Goal: Task Accomplishment & Management: Manage account settings

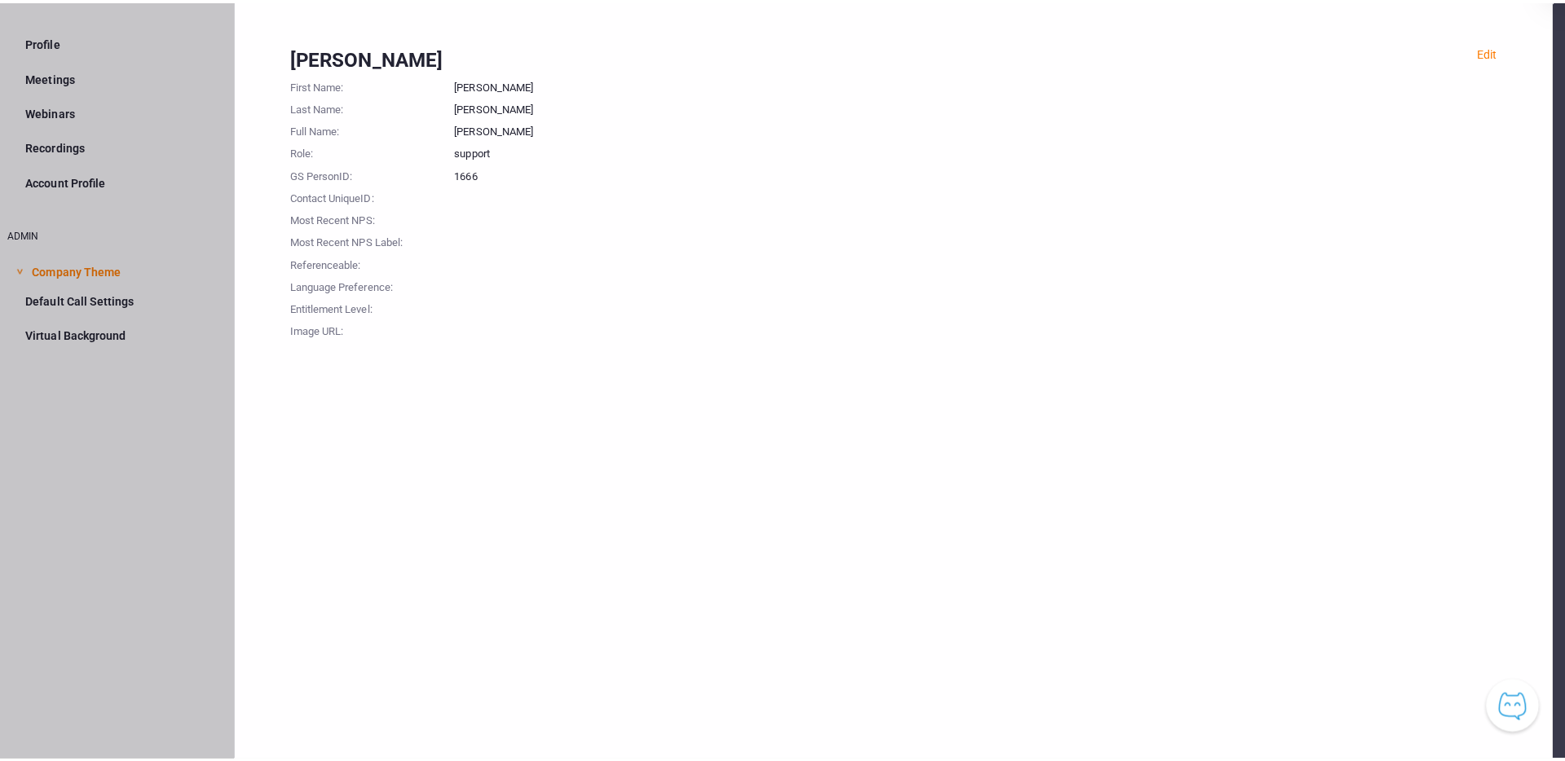
scroll to position [53, 12]
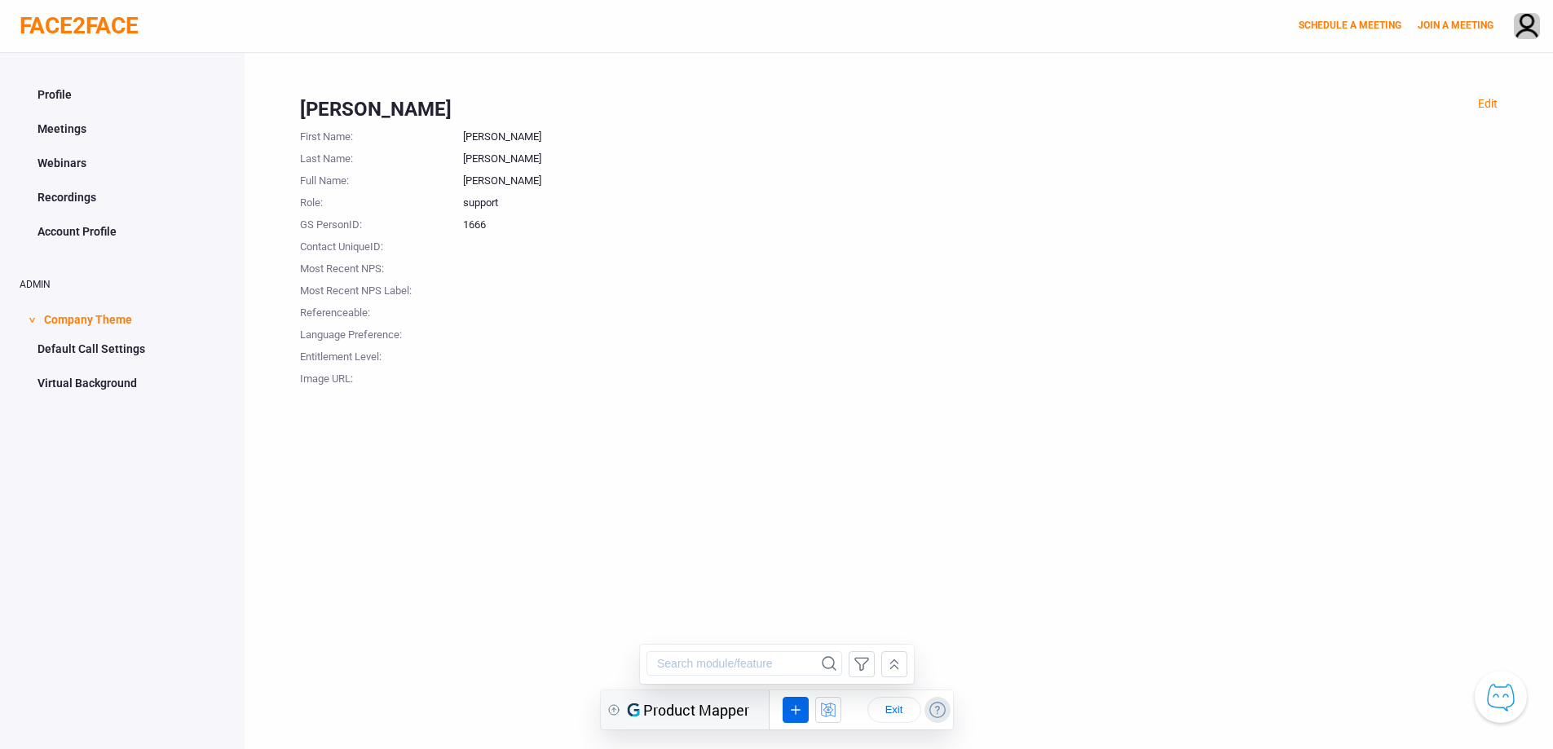
click at [944, 709] on circle at bounding box center [936, 709] width 15 height 15
click at [893, 664] on icon at bounding box center [893, 665] width 18 height 20
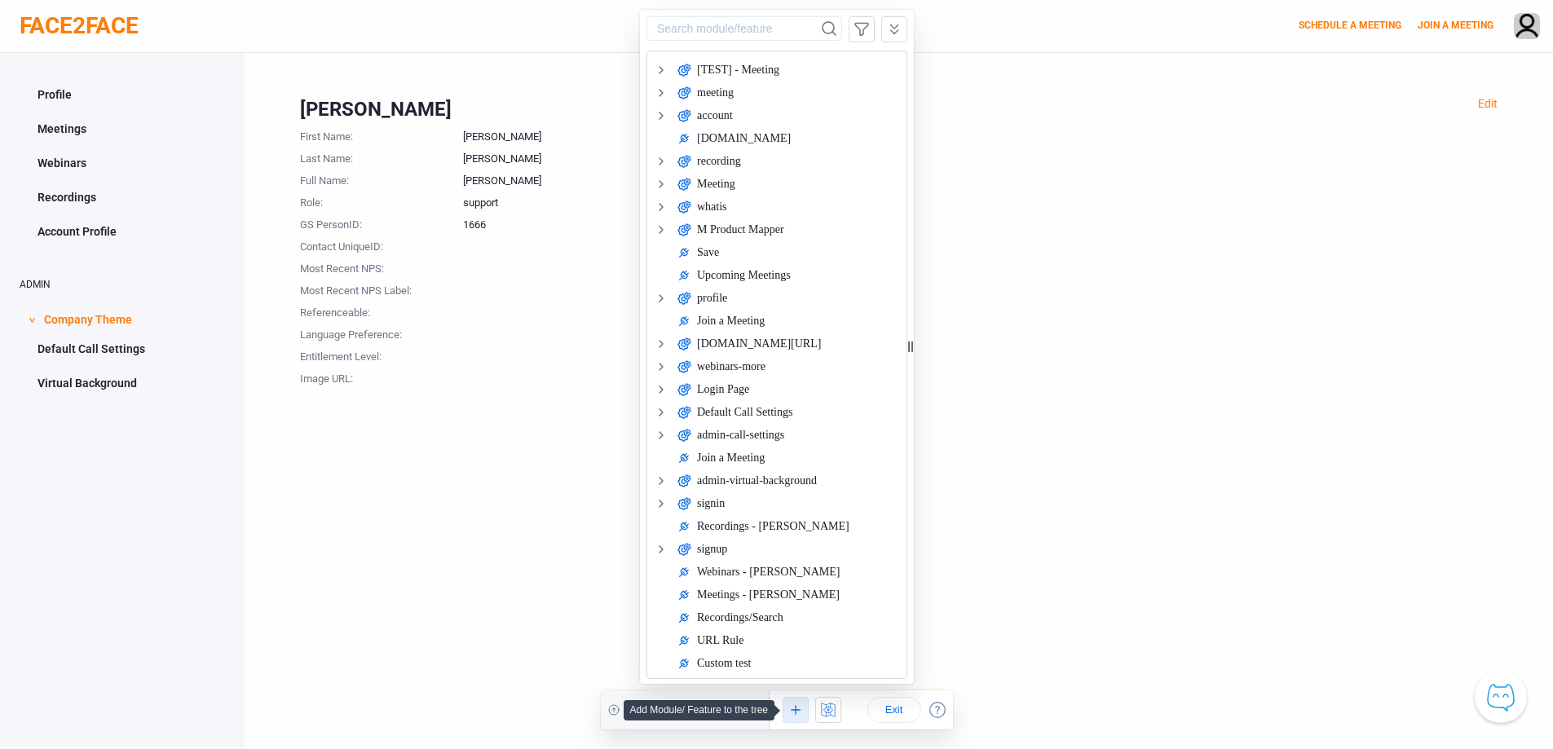
click at [794, 713] on icon at bounding box center [794, 709] width 1 height 9
click at [840, 671] on div "UI Element Rule" at bounding box center [837, 677] width 79 height 12
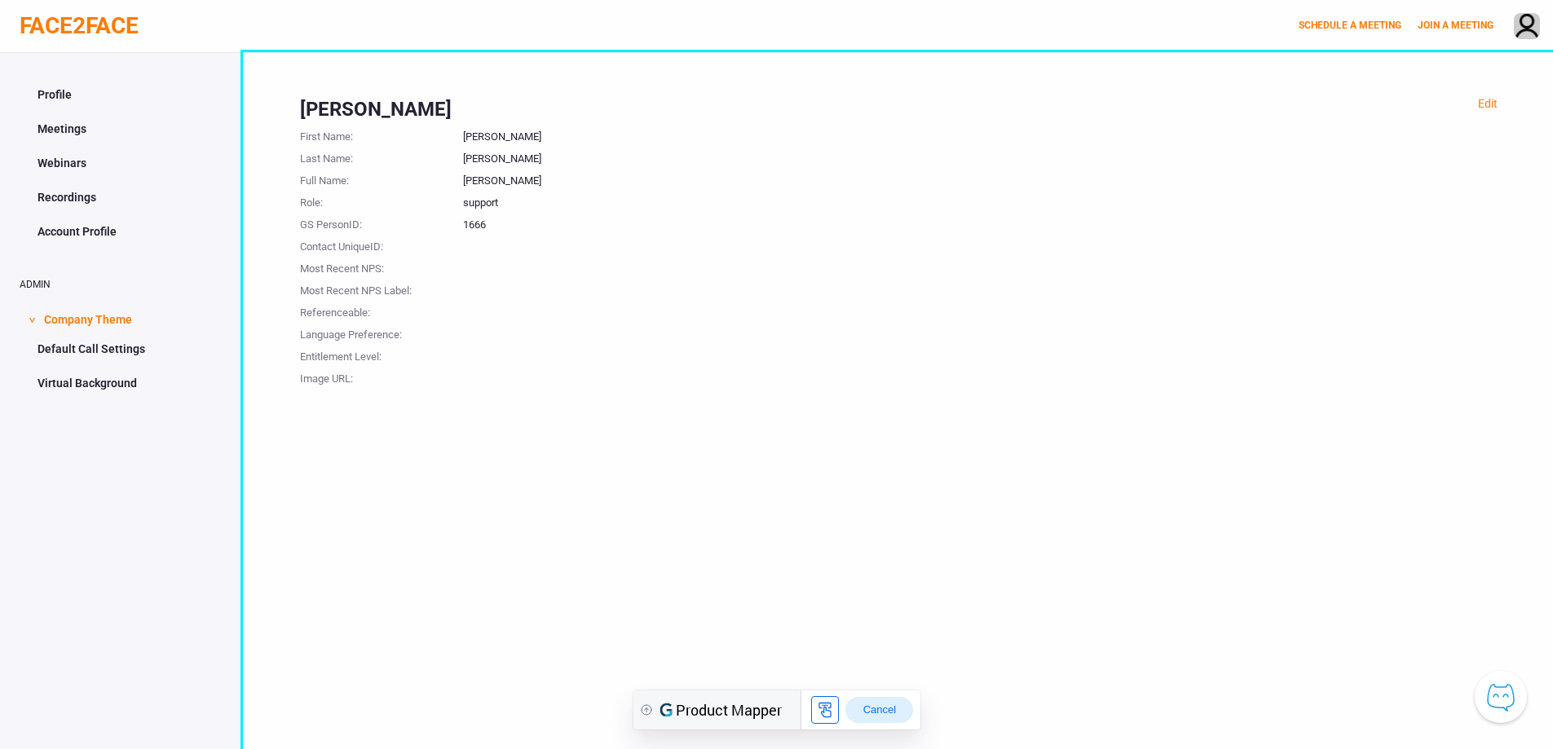
click at [881, 714] on span "Cancel" at bounding box center [878, 710] width 40 height 13
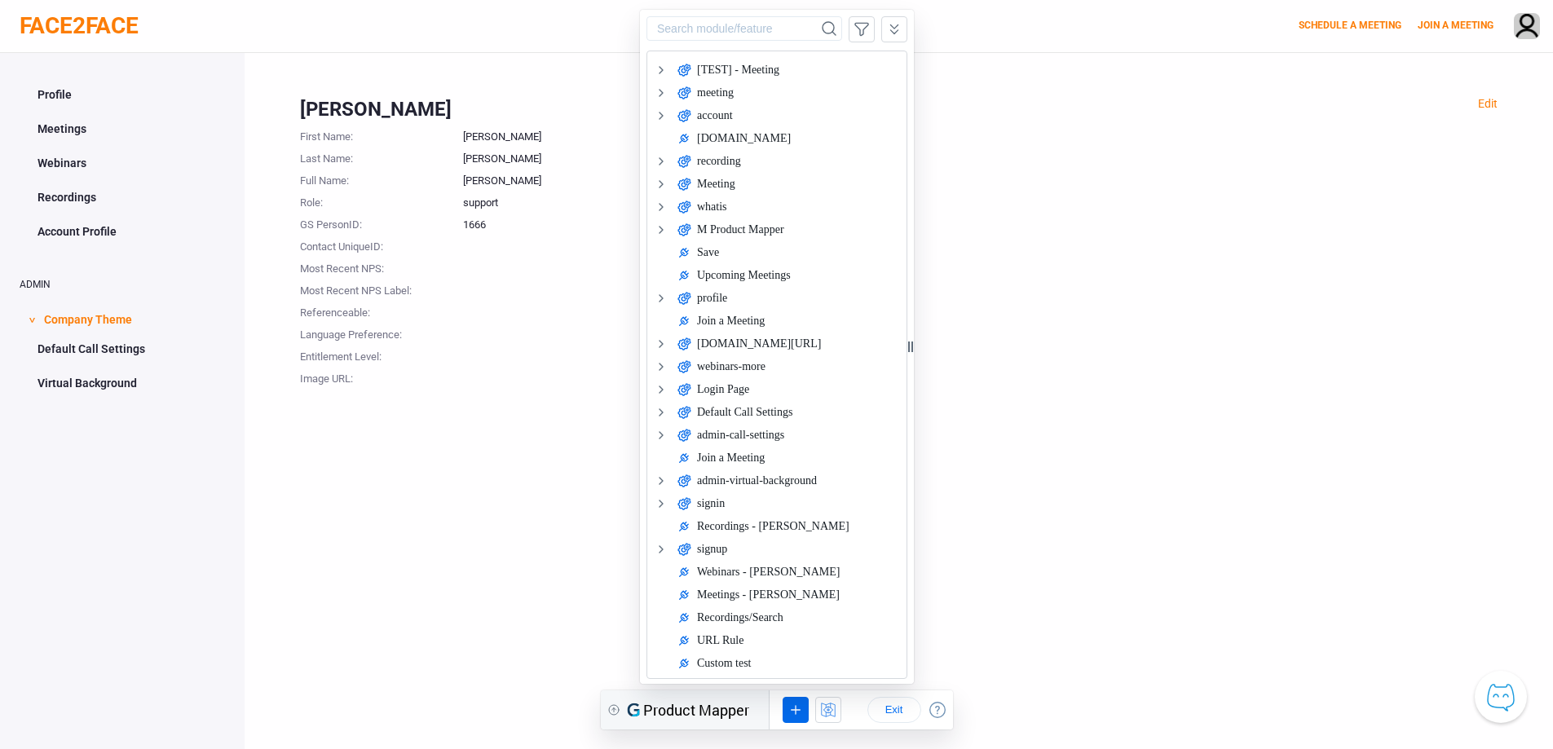
click at [665, 711] on div "Product Mapper" at bounding box center [687, 709] width 122 height 39
click at [893, 36] on icon at bounding box center [893, 29] width 18 height 20
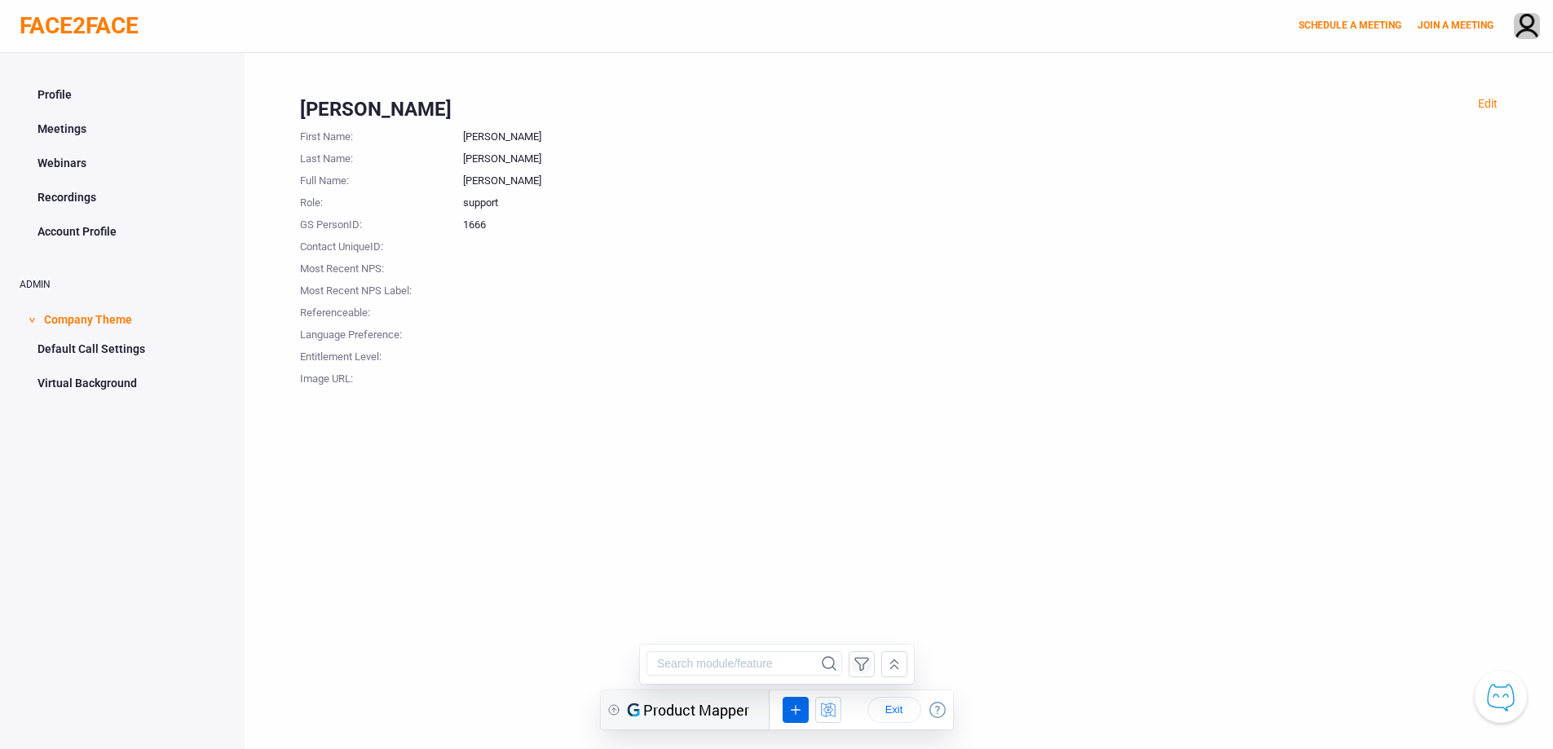
click at [858, 664] on icon at bounding box center [861, 665] width 20 height 20
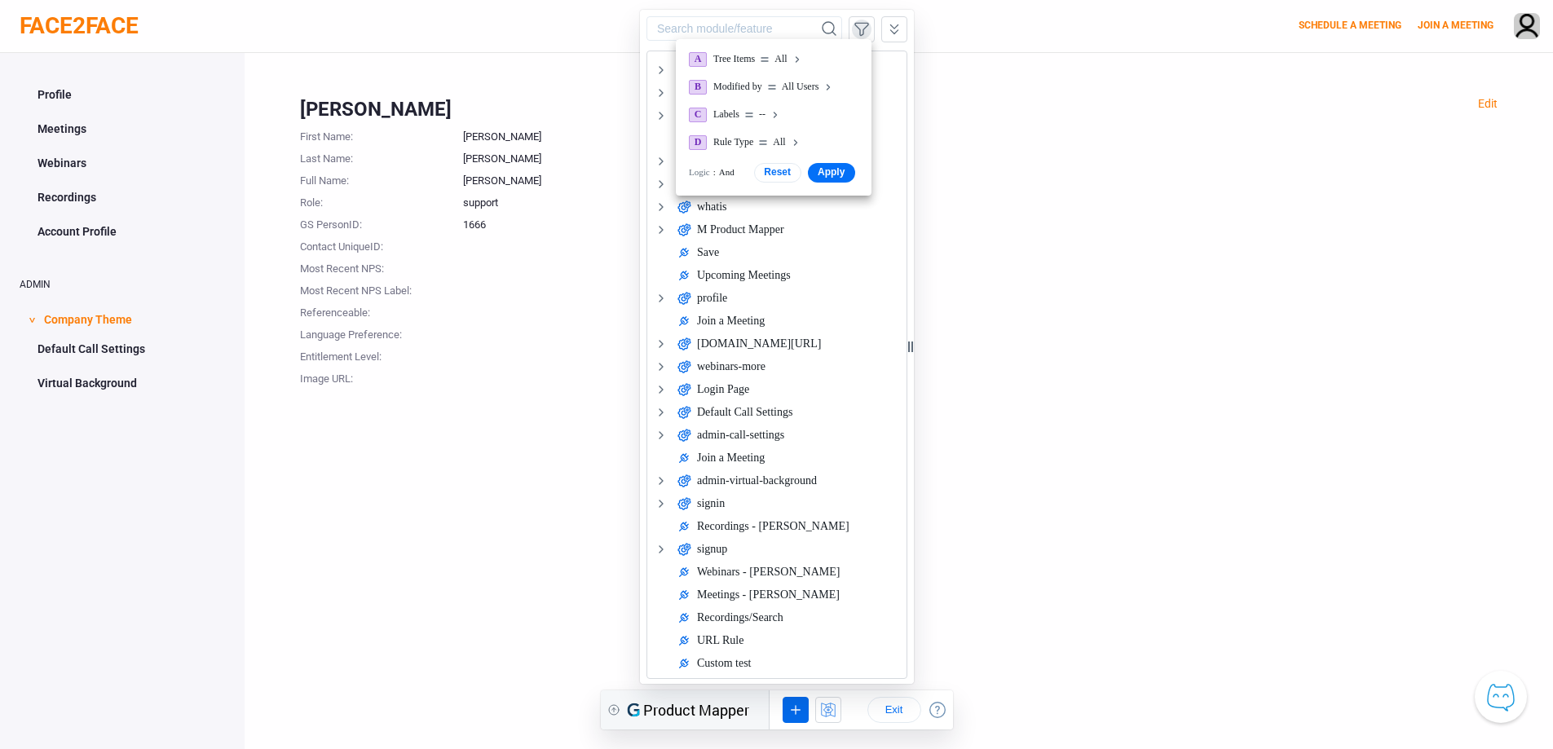
click at [900, 26] on div at bounding box center [776, 346] width 274 height 674
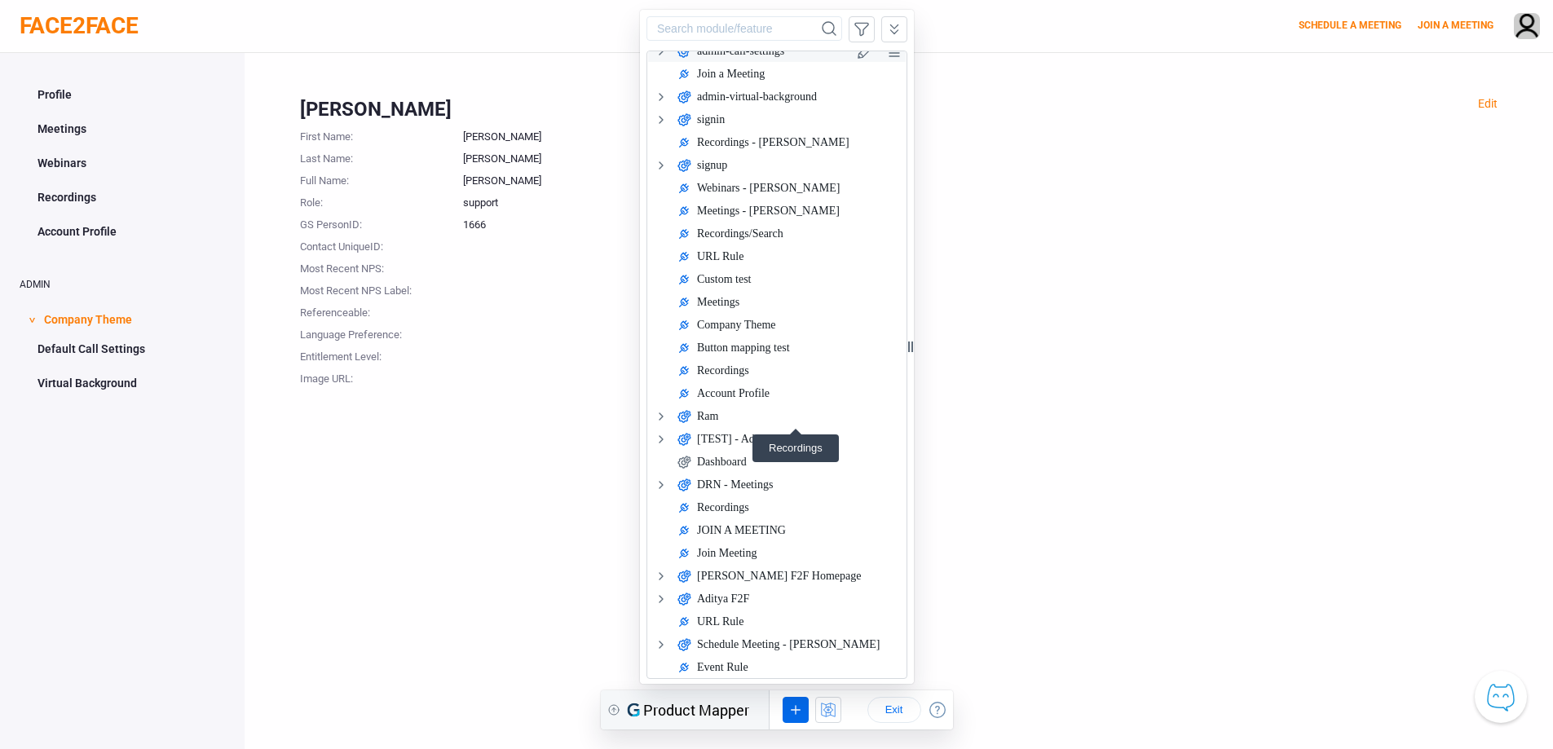
scroll to position [244, 0]
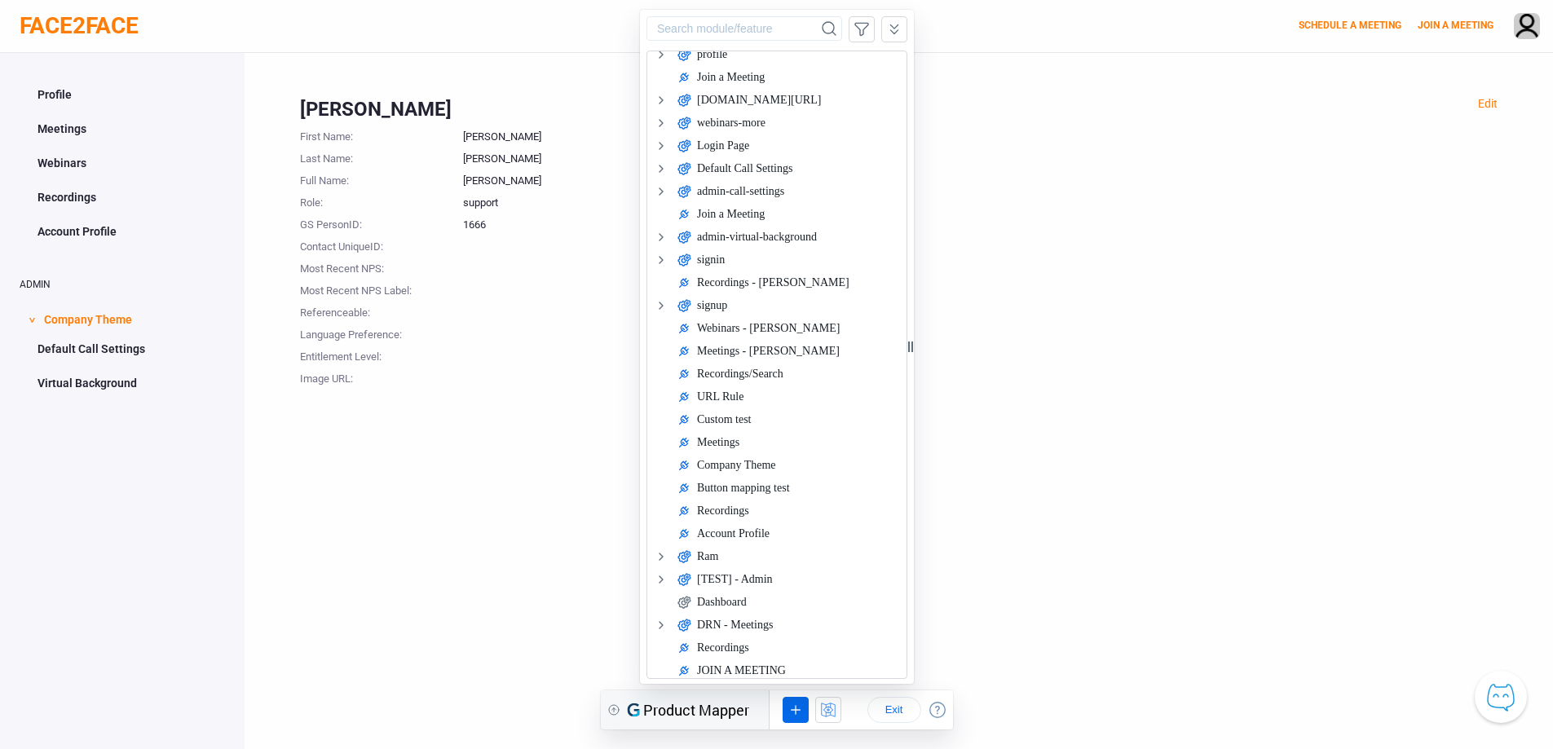
click at [893, 25] on icon at bounding box center [893, 29] width 18 height 20
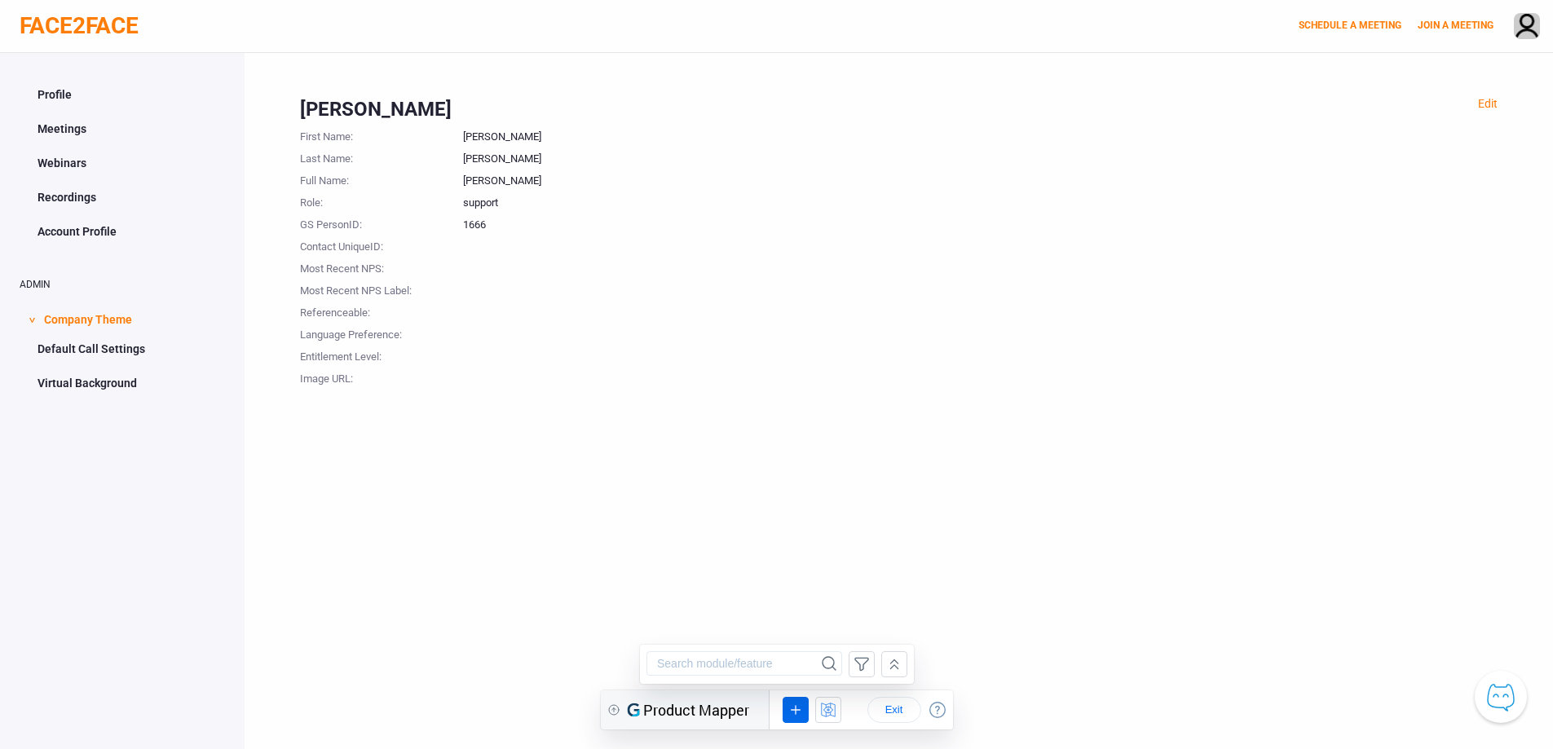
click at [699, 714] on div "Product Mapper" at bounding box center [687, 709] width 122 height 39
click at [902, 664] on icon at bounding box center [893, 665] width 18 height 20
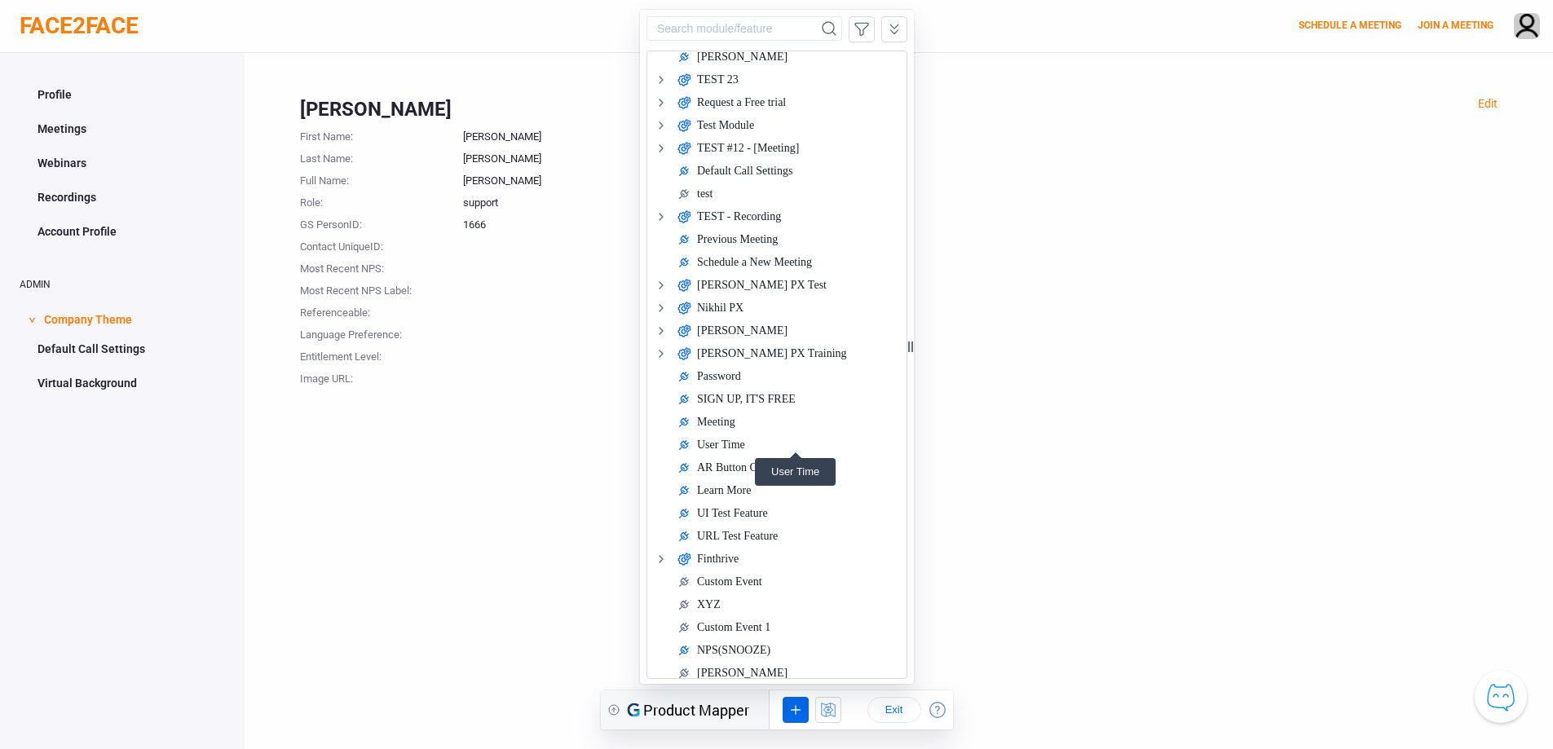
scroll to position [1686, 0]
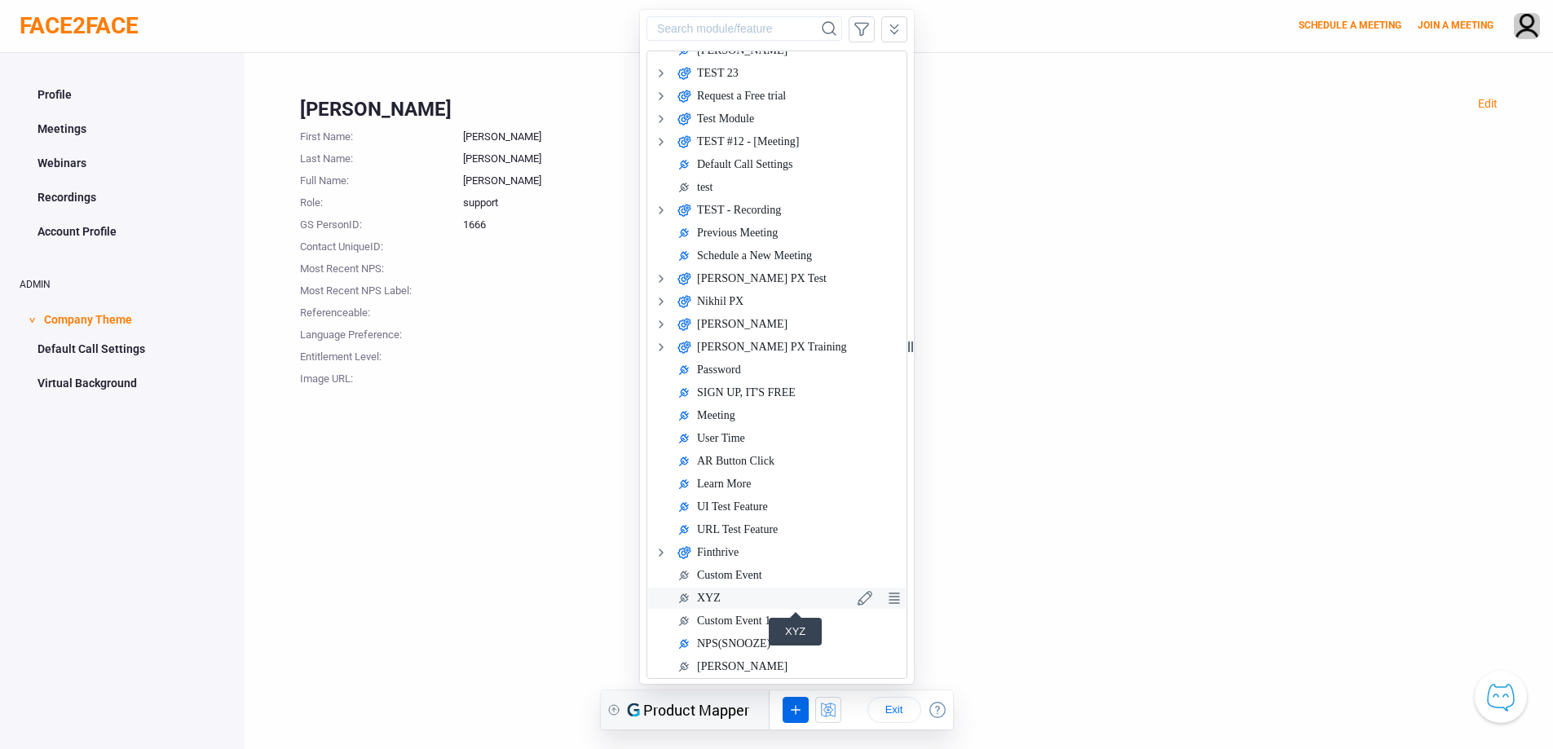
click at [710, 597] on div "XYZ" at bounding box center [708, 598] width 24 height 20
type input "XYZ"
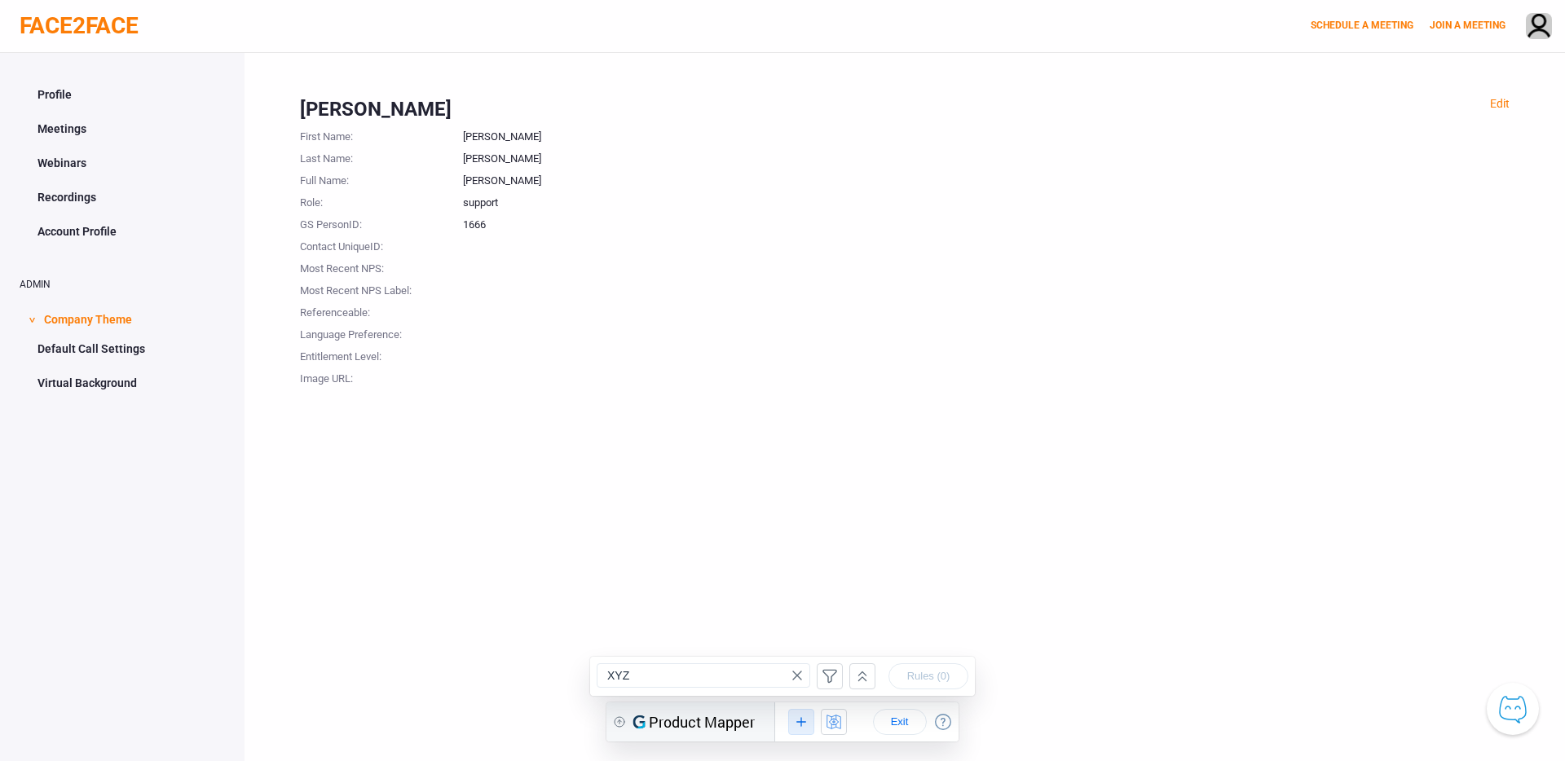
click at [806, 720] on icon at bounding box center [801, 722] width 18 height 20
click at [838, 681] on button "UI Element Rule" at bounding box center [839, 689] width 149 height 26
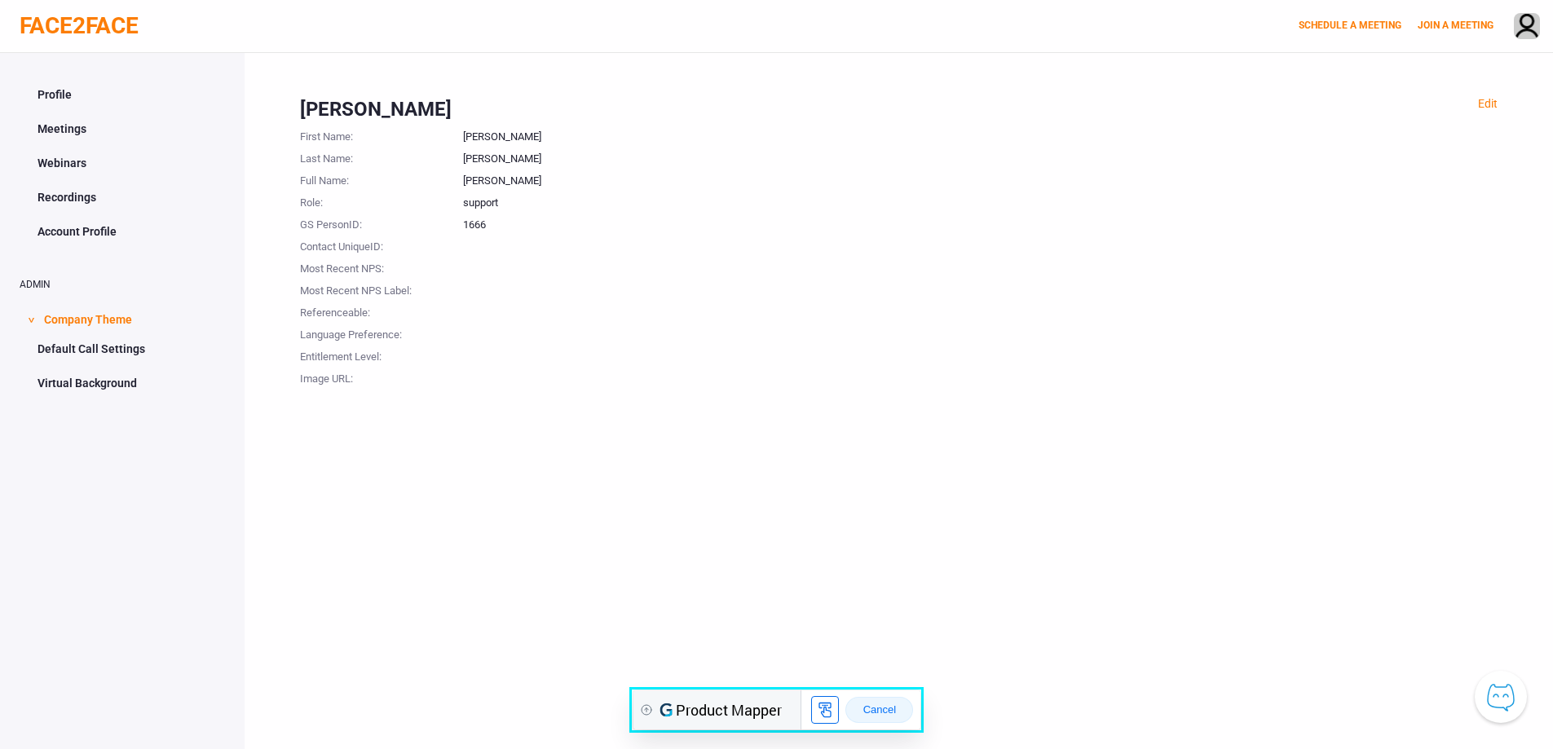
click at [876, 712] on span "Cancel" at bounding box center [878, 710] width 40 height 13
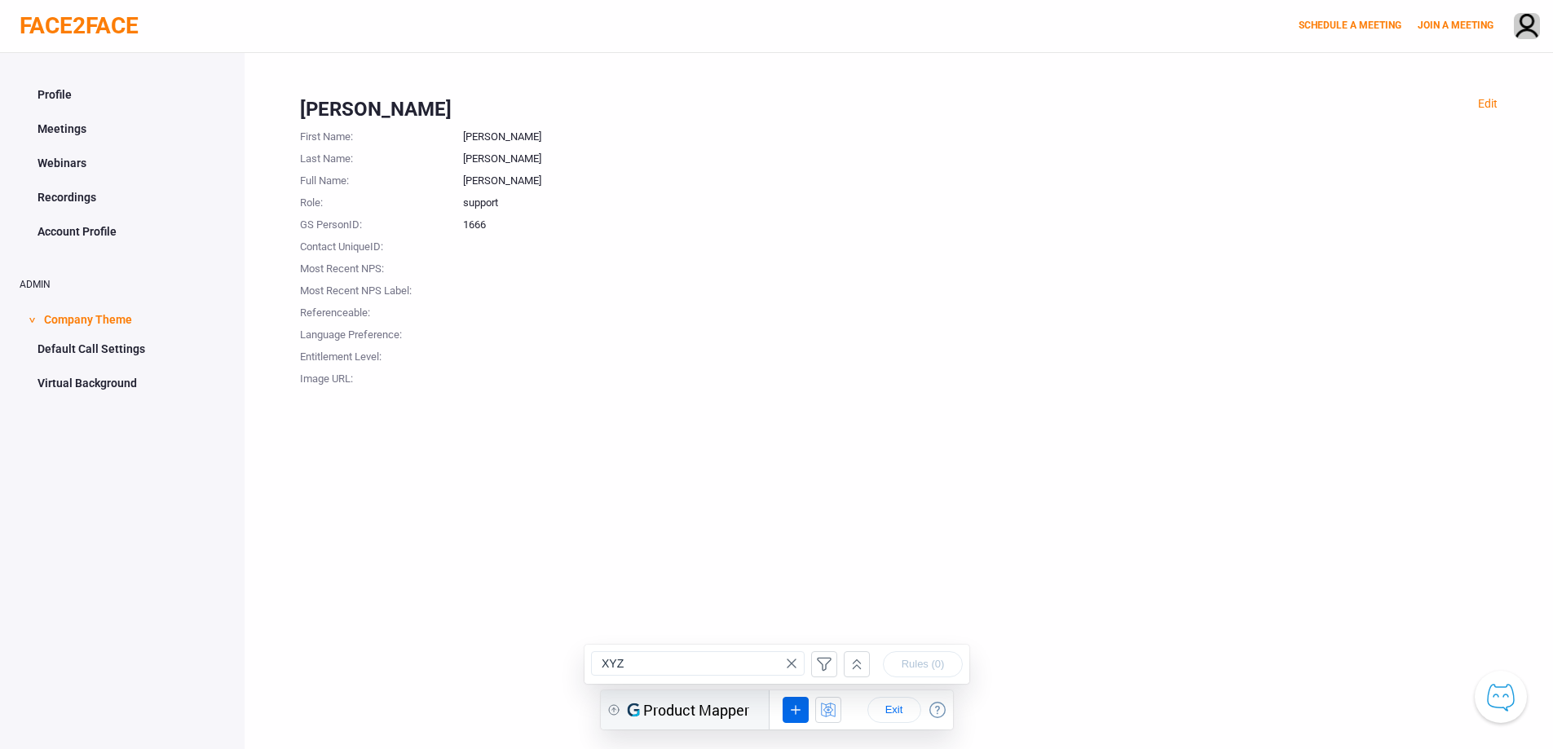
click at [32, 317] on span ">" at bounding box center [32, 320] width 16 height 6
click at [78, 351] on link "Default Call Settings" at bounding box center [122, 348] width 205 height 31
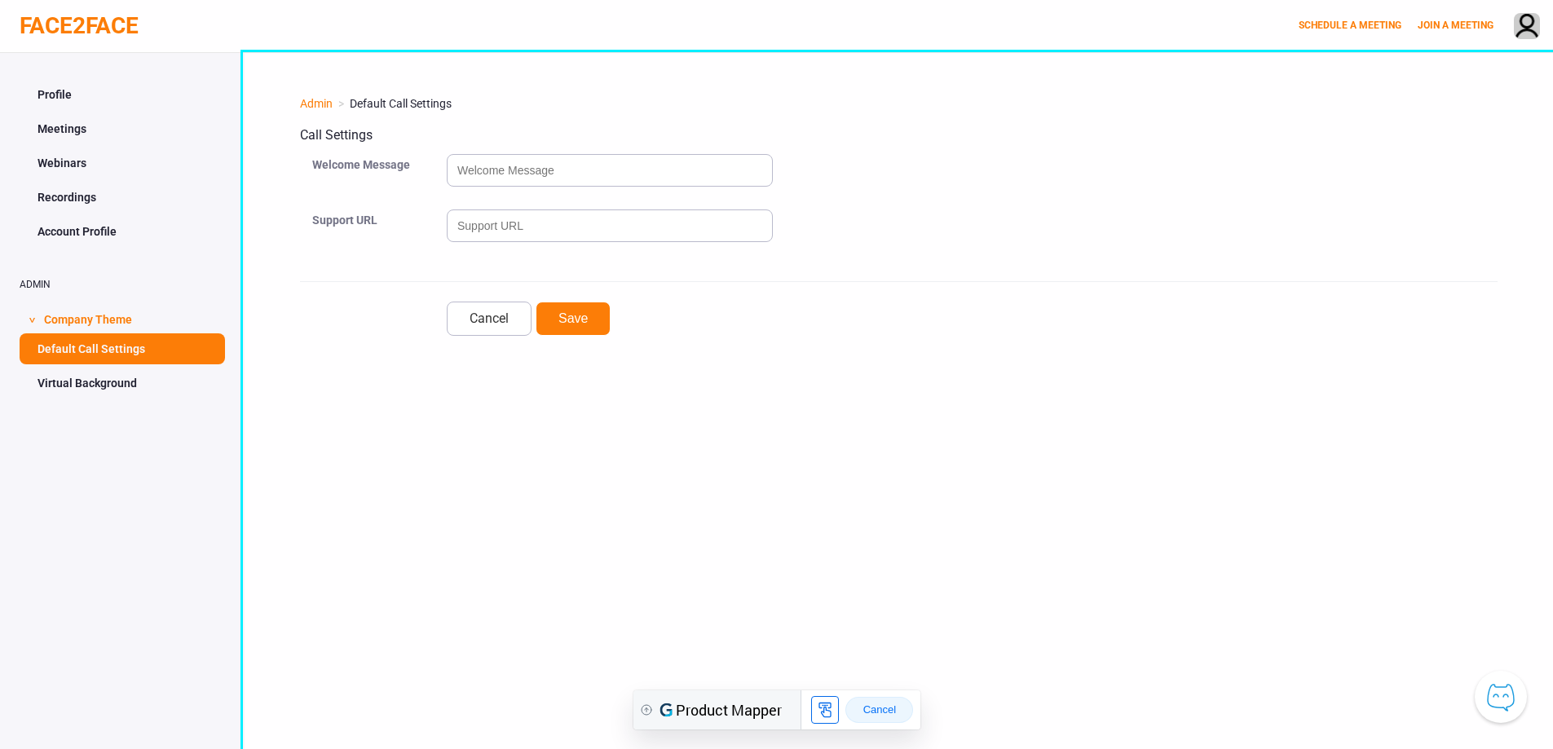
click at [883, 706] on span "Cancel" at bounding box center [878, 710] width 40 height 13
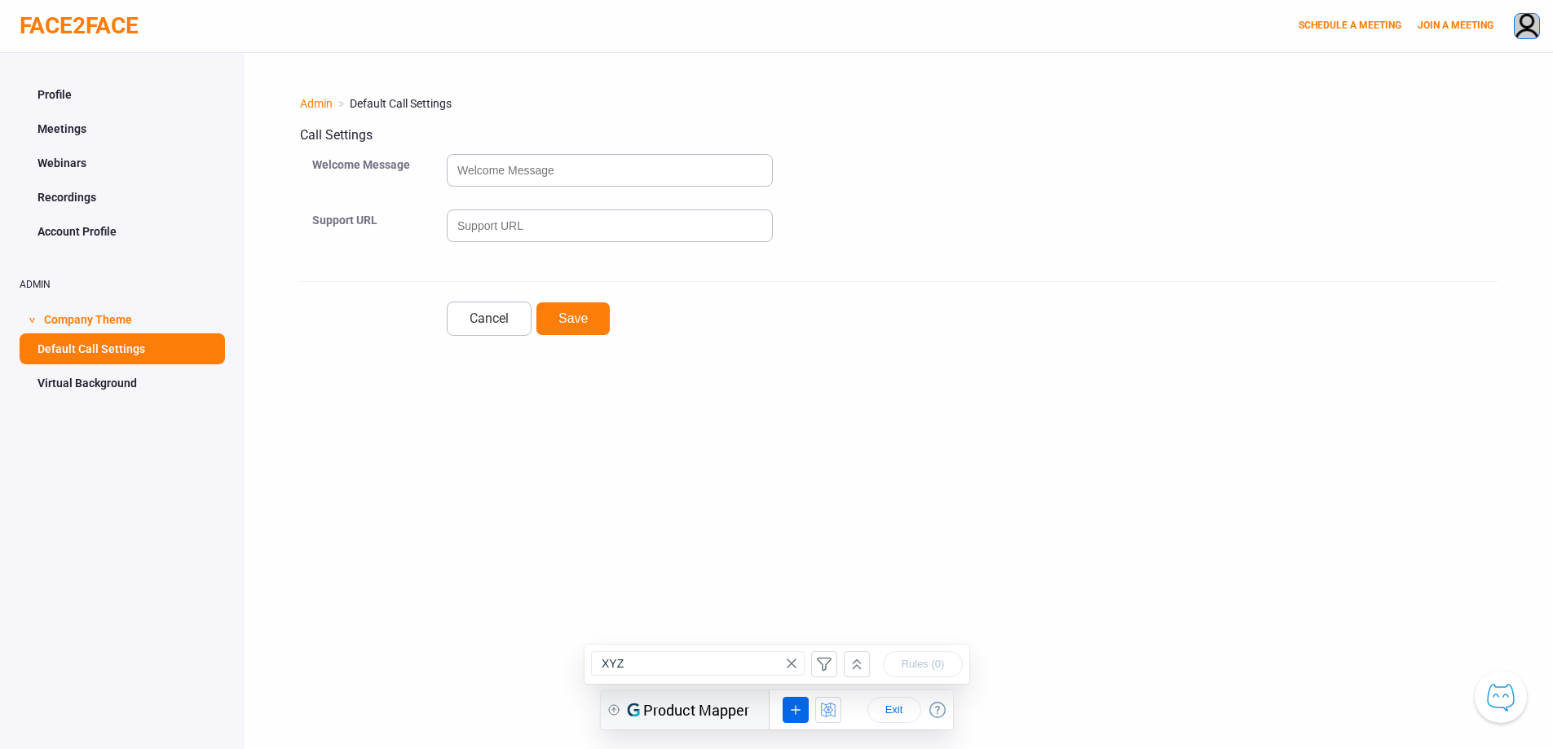
click at [1529, 25] on img at bounding box center [1527, 27] width 24 height 27
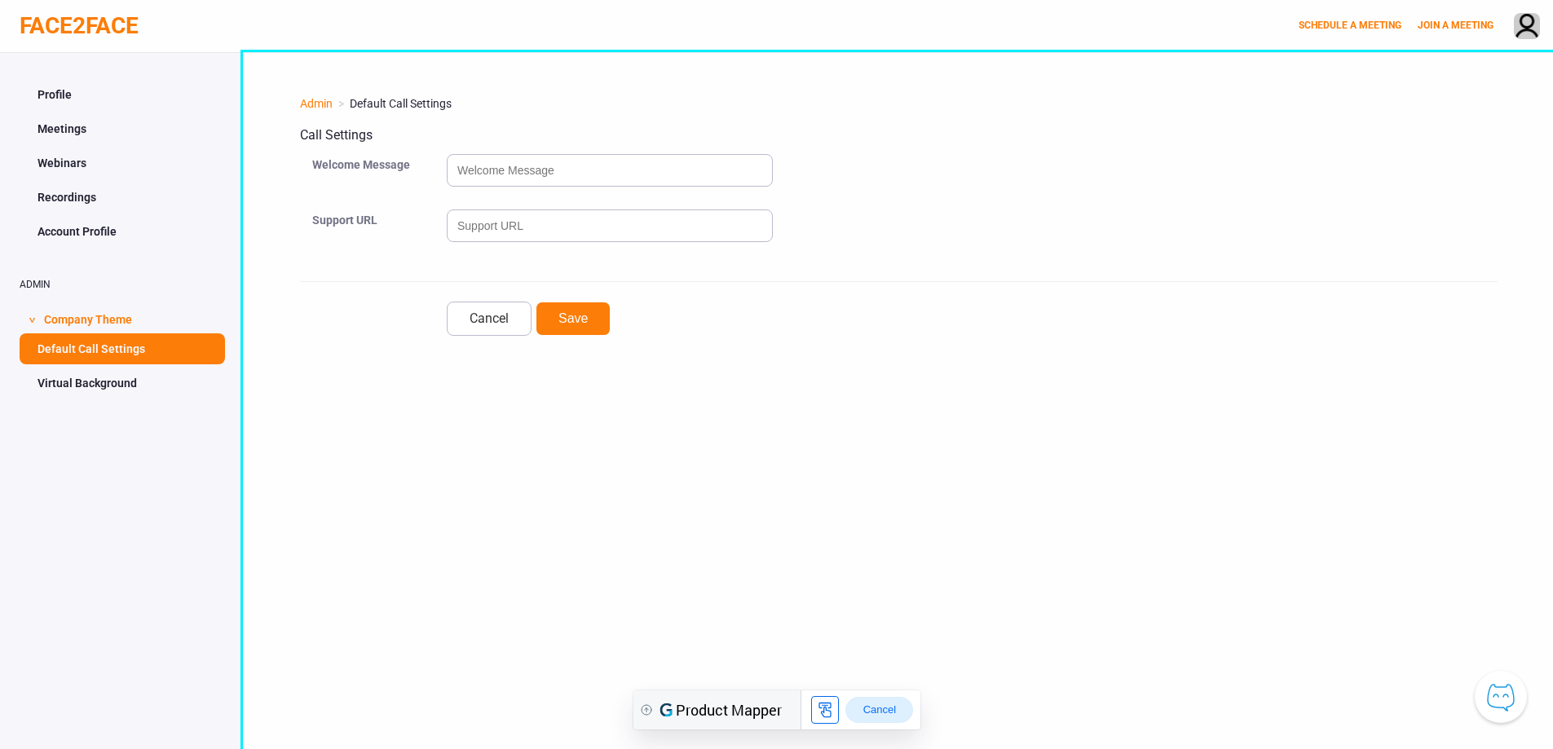
click at [878, 717] on button "Cancel" at bounding box center [879, 710] width 68 height 26
